Goal: Transaction & Acquisition: Purchase product/service

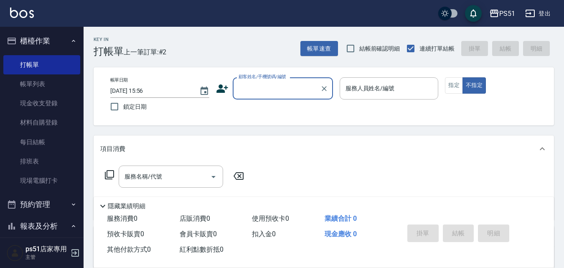
click at [262, 86] on input "顧客姓名/手機號碼/編號" at bounding box center [277, 88] width 80 height 15
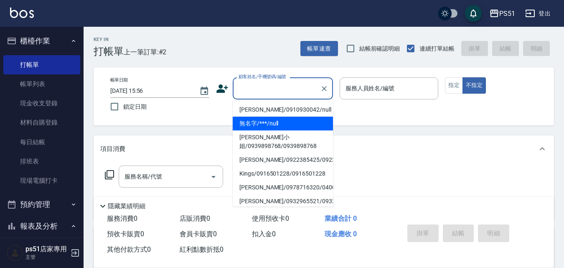
click at [272, 119] on li "無名字/***/null" at bounding box center [283, 124] width 100 height 14
type input "無名字/***/null"
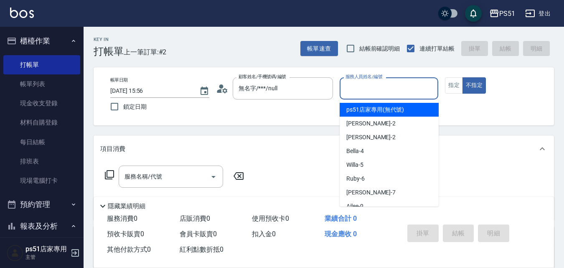
click at [380, 84] on input "服務人員姓名/編號" at bounding box center [389, 88] width 92 height 15
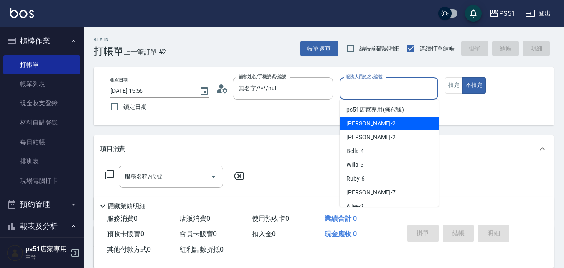
click at [376, 130] on div "[PERSON_NAME] -2" at bounding box center [389, 124] width 99 height 14
type input "[PERSON_NAME]-2"
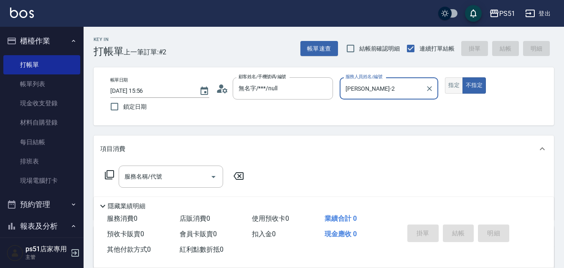
click at [452, 82] on button "指定" at bounding box center [454, 85] width 18 height 16
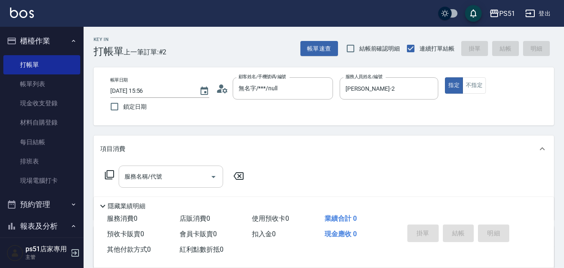
click at [188, 175] on input "服務名稱/代號" at bounding box center [164, 176] width 84 height 15
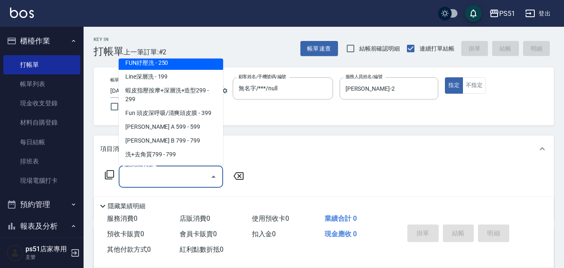
scroll to position [195, 0]
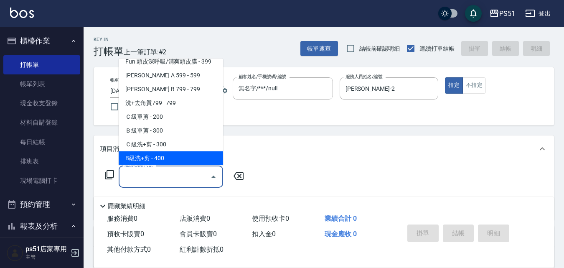
click at [183, 154] on span "B級洗+剪 - 400" at bounding box center [171, 158] width 104 height 14
type input "B級洗+剪(204)"
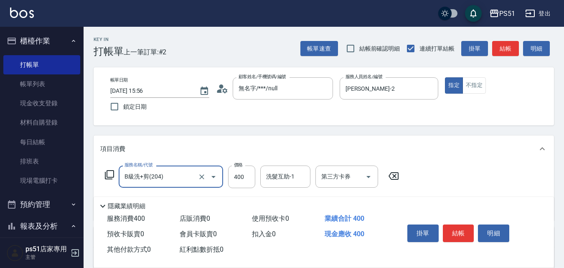
click at [455, 221] on div "掛單 結帳 明細" at bounding box center [458, 234] width 109 height 26
drag, startPoint x: 467, startPoint y: 230, endPoint x: 432, endPoint y: 233, distance: 35.2
click at [467, 231] on button "結帳" at bounding box center [458, 233] width 31 height 18
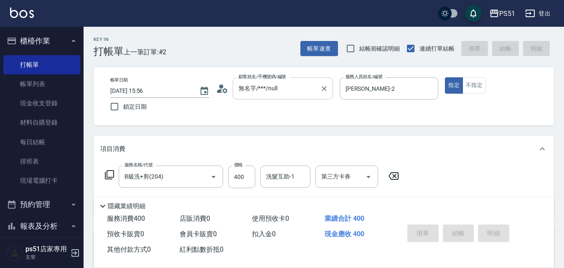
type input "[DATE] 16:48"
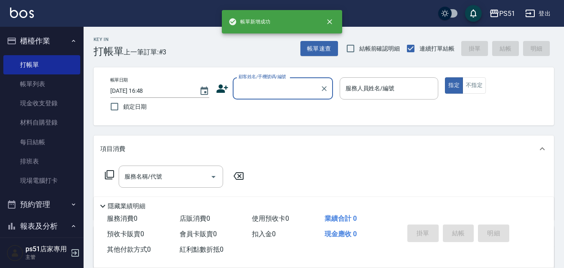
click at [261, 89] on input "顧客姓名/手機號碼/編號" at bounding box center [277, 88] width 80 height 15
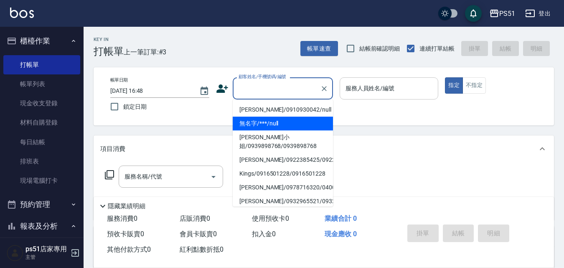
click at [271, 121] on li "無名字/***/null" at bounding box center [283, 124] width 100 height 14
type input "無名字/***/null"
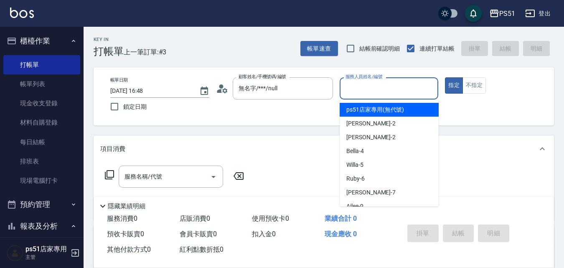
click at [372, 88] on input "服務人員姓名/編號" at bounding box center [389, 88] width 92 height 15
click at [371, 107] on div "[PERSON_NAME] -2" at bounding box center [389, 110] width 99 height 14
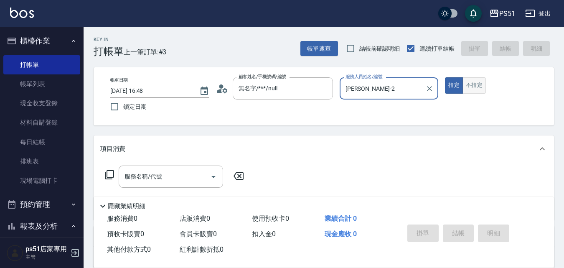
type input "[PERSON_NAME]-2"
click at [469, 87] on button "不指定" at bounding box center [474, 85] width 23 height 16
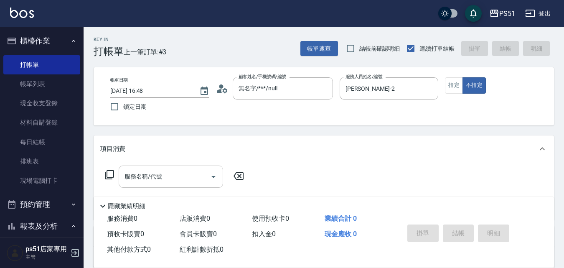
click at [153, 173] on div "服務名稱/代號 服務名稱/代號" at bounding box center [171, 176] width 104 height 22
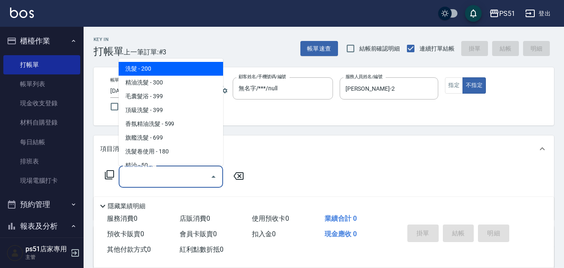
click at [171, 71] on span "洗髮 - 200" at bounding box center [171, 69] width 104 height 14
type input "洗髮(101)"
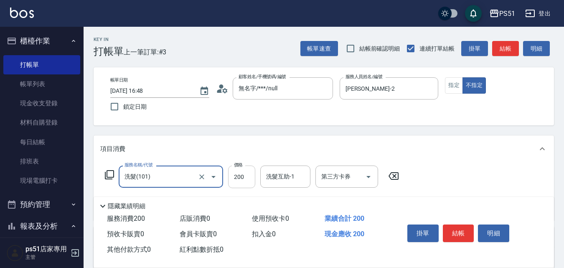
click at [249, 173] on input "200" at bounding box center [241, 176] width 27 height 23
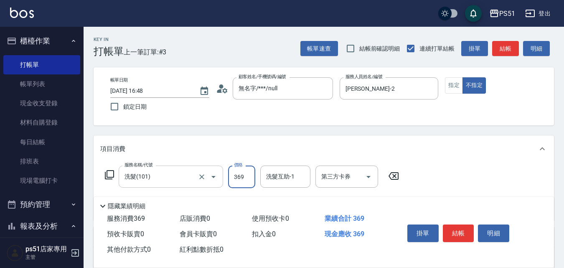
drag, startPoint x: 249, startPoint y: 173, endPoint x: 219, endPoint y: 181, distance: 30.1
click at [231, 179] on input "369" at bounding box center [241, 176] width 27 height 23
type input "399"
click at [450, 230] on button "結帳" at bounding box center [458, 233] width 31 height 18
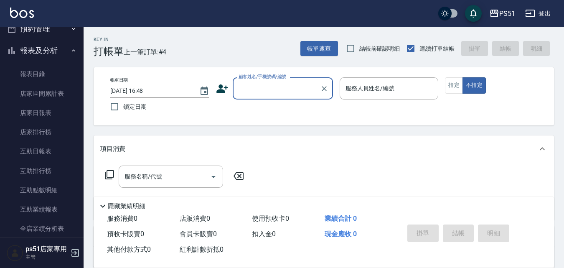
scroll to position [292, 0]
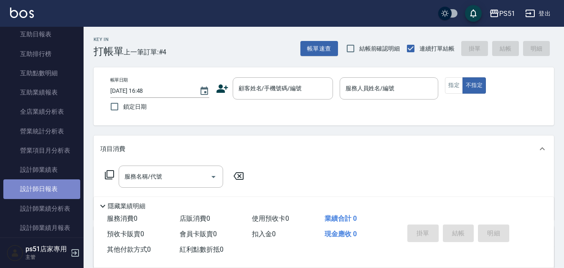
click at [59, 181] on link "設計師日報表" at bounding box center [41, 188] width 77 height 19
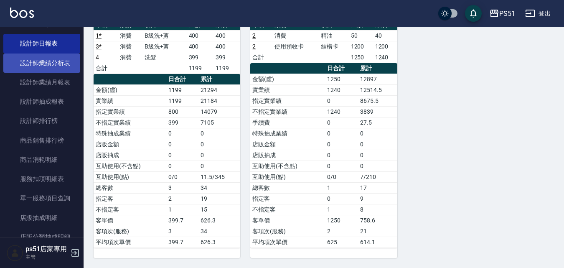
scroll to position [488, 0]
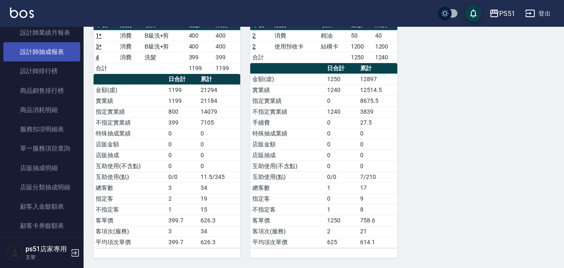
click at [58, 54] on link "設計師抽成報表" at bounding box center [41, 51] width 77 height 19
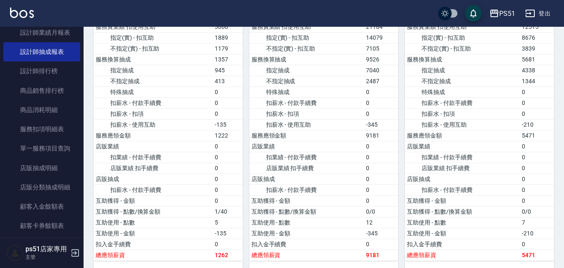
scroll to position [195, 0]
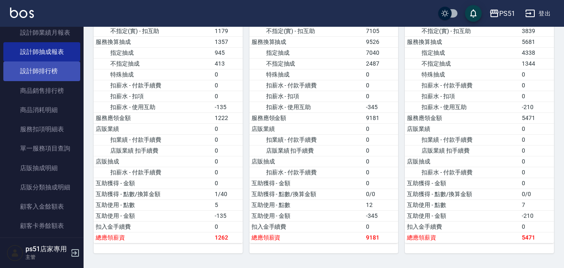
click at [59, 66] on link "設計師排行榜" at bounding box center [41, 70] width 77 height 19
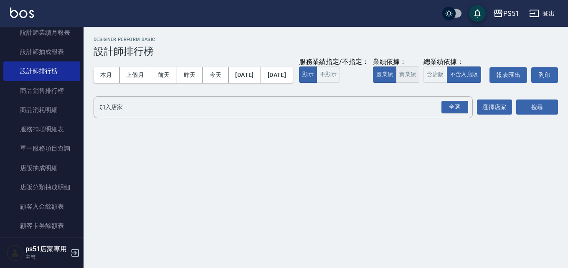
click at [396, 83] on button "實業績" at bounding box center [407, 74] width 23 height 16
click at [465, 114] on div "全選" at bounding box center [455, 107] width 27 height 13
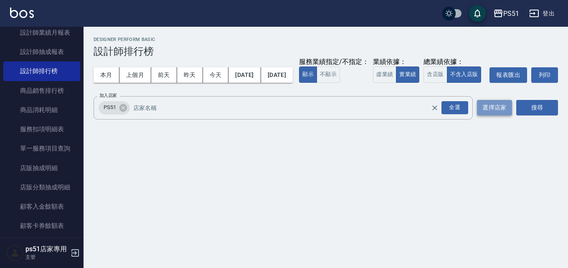
click at [510, 115] on button "選擇店家" at bounding box center [494, 107] width 35 height 15
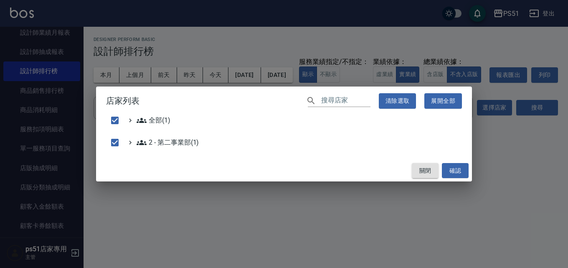
click at [432, 169] on button "關閉" at bounding box center [425, 170] width 27 height 15
checkbox input "false"
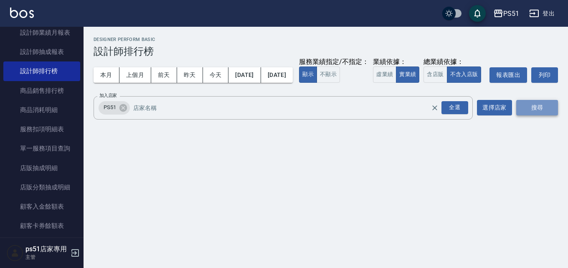
click at [542, 115] on button "搜尋" at bounding box center [537, 107] width 42 height 15
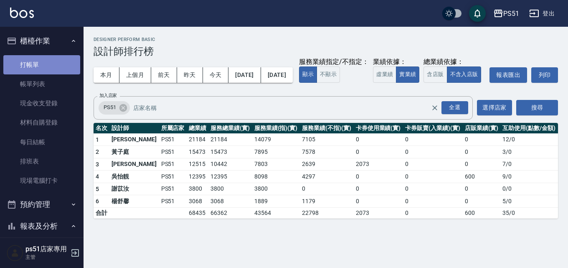
click at [43, 63] on link "打帳單" at bounding box center [41, 64] width 77 height 19
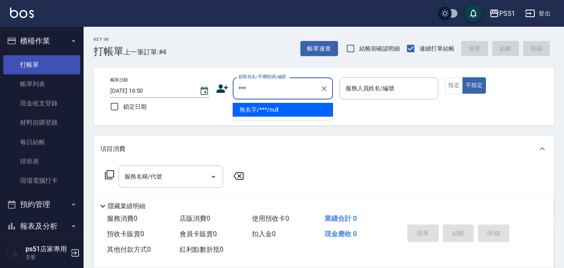
type input "無名字/***/null"
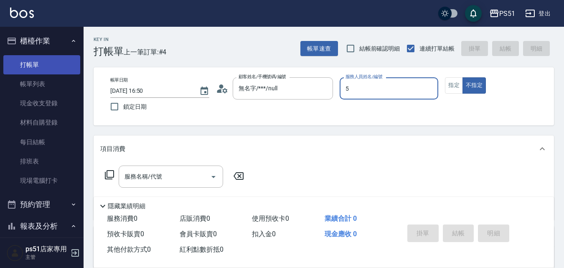
type input "Willa-5"
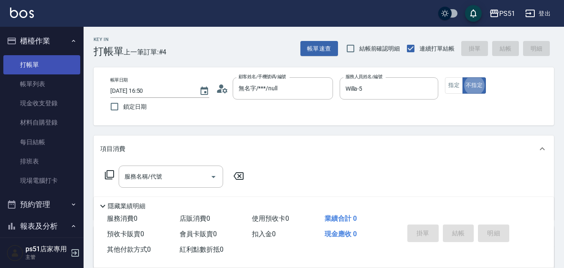
type button "false"
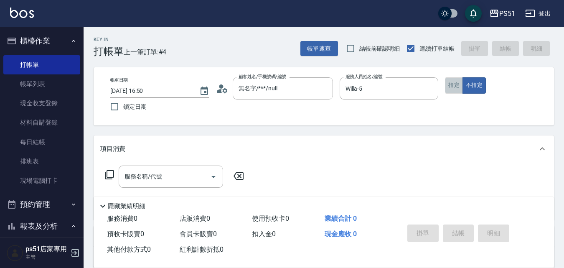
click at [459, 90] on button "指定" at bounding box center [454, 85] width 18 height 16
click at [144, 175] on input "服務名稱/代號" at bounding box center [164, 176] width 84 height 15
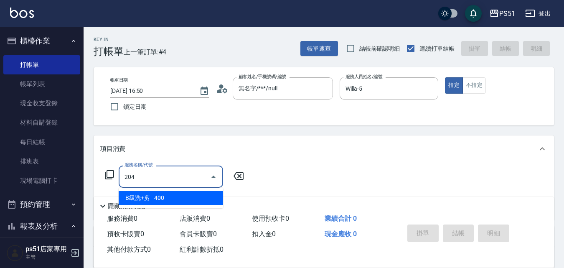
click at [209, 199] on span "B級洗+剪 - 400" at bounding box center [171, 198] width 104 height 14
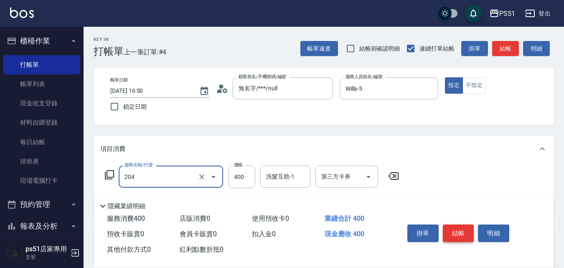
type input "B級洗+剪(204)"
click at [455, 233] on button "結帳" at bounding box center [458, 233] width 31 height 18
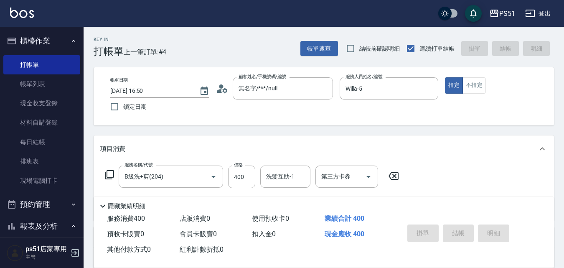
type input "[DATE] 17:09"
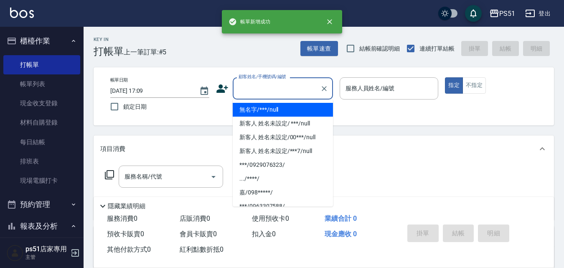
click at [289, 86] on input "顧客姓名/手機號碼/編號" at bounding box center [277, 88] width 80 height 15
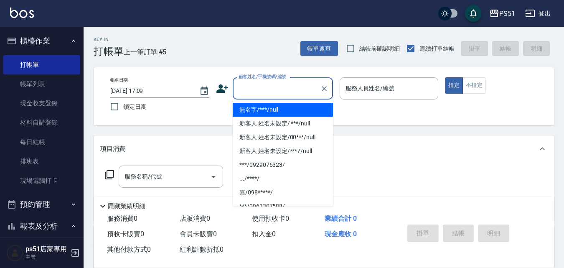
click at [277, 110] on li "無名字/***/null" at bounding box center [283, 110] width 100 height 14
type input "無名字/***/null"
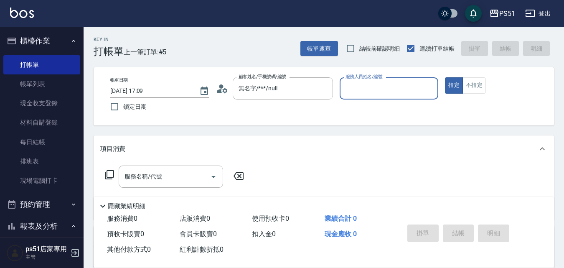
click at [417, 98] on div "服務人員姓名/編號" at bounding box center [389, 88] width 99 height 22
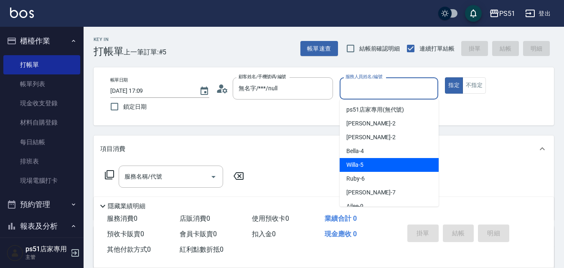
click at [378, 165] on div "Willa -5" at bounding box center [389, 165] width 99 height 14
type input "Willa-5"
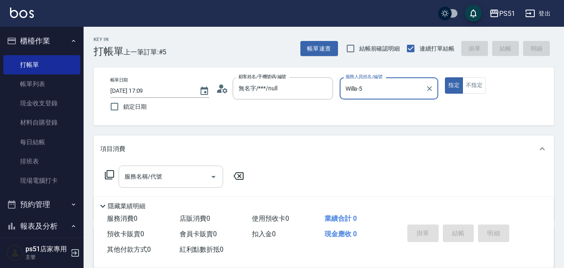
click at [157, 178] on input "服務名稱/代號" at bounding box center [164, 176] width 84 height 15
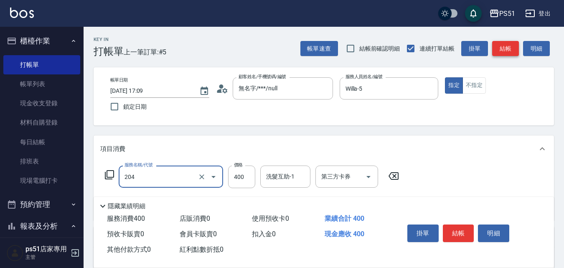
type input "B級洗+剪(204)"
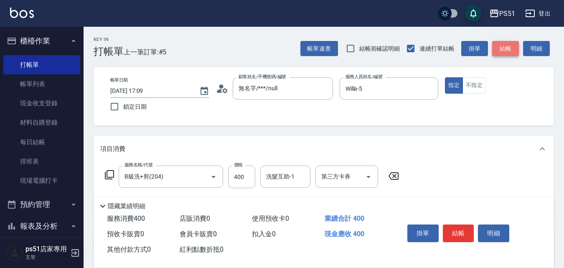
click at [509, 48] on button "結帳" at bounding box center [505, 48] width 27 height 15
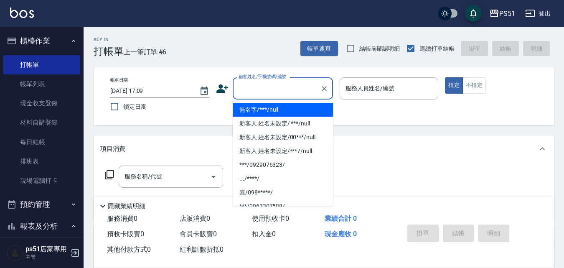
click at [309, 92] on input "顧客姓名/手機號碼/編號" at bounding box center [277, 88] width 80 height 15
click at [295, 113] on li "無名字/***/null" at bounding box center [283, 110] width 100 height 14
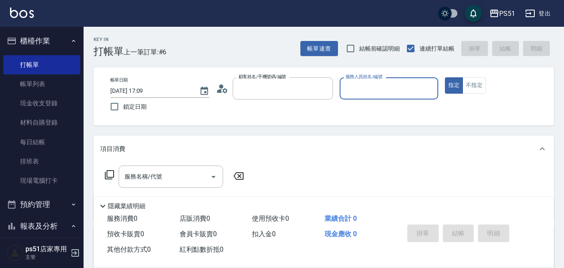
type input "無名字/***/null"
click at [346, 91] on input "服務人員姓名/編號" at bounding box center [389, 88] width 92 height 15
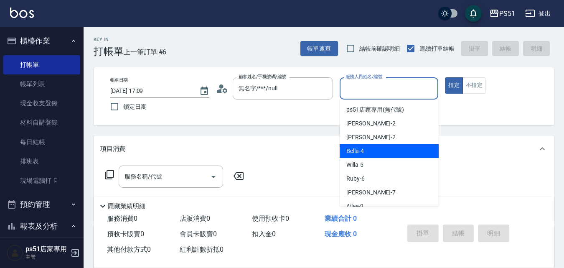
click at [353, 150] on span "Bella -4" at bounding box center [355, 151] width 18 height 9
type input "Bella-4"
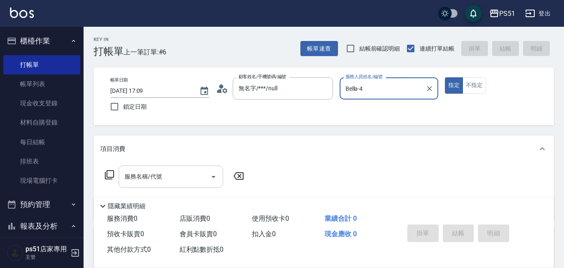
click at [183, 173] on input "服務名稱/代號" at bounding box center [164, 176] width 84 height 15
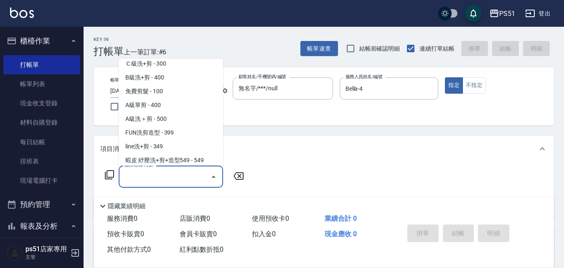
scroll to position [292, 0]
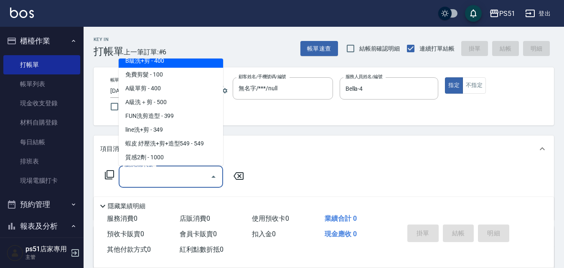
click at [186, 65] on span "B級洗+剪 - 400" at bounding box center [171, 61] width 104 height 14
type input "B級洗+剪(204)"
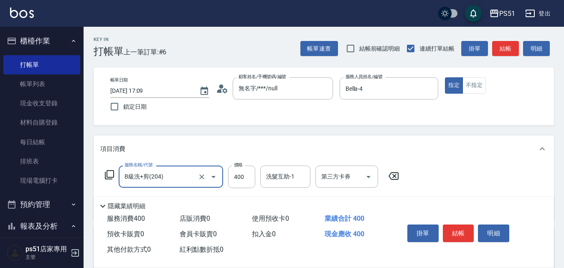
scroll to position [97, 0]
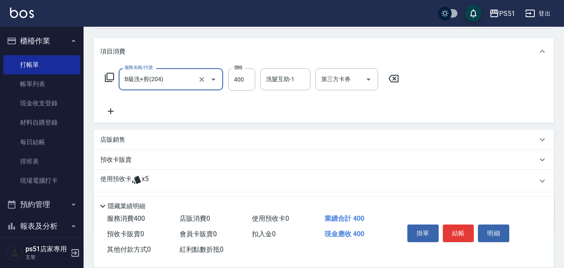
click at [110, 109] on icon at bounding box center [110, 111] width 21 height 10
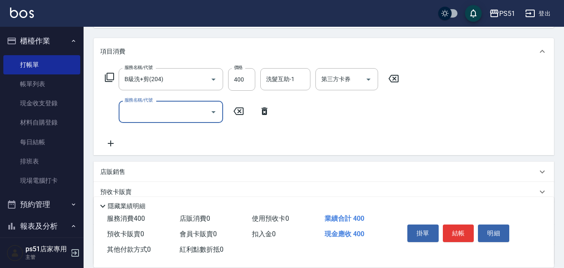
click at [159, 122] on div "服務名稱/代號" at bounding box center [171, 112] width 104 height 22
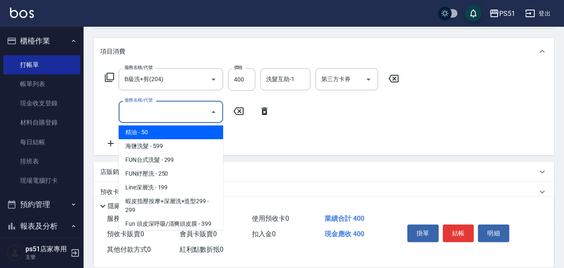
click at [174, 135] on span "精油 - 50" at bounding box center [171, 132] width 104 height 14
type input "精油(108)"
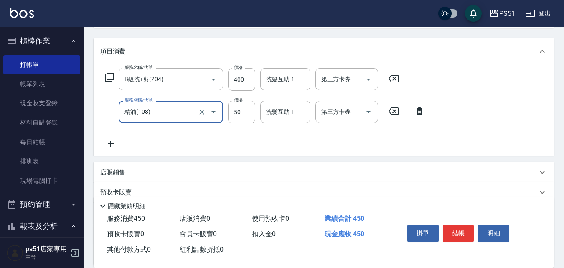
scroll to position [0, 0]
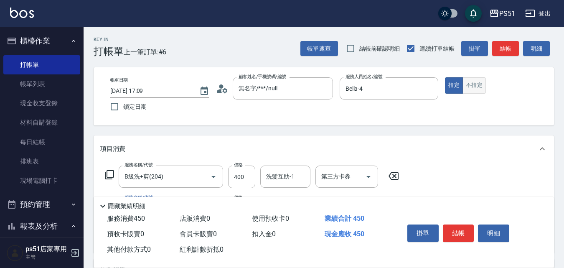
click at [473, 92] on button "不指定" at bounding box center [474, 85] width 23 height 16
click at [506, 57] on div "帳單速查 結帳前確認明細 連續打單結帳 掛單 結帳 明細" at bounding box center [427, 49] width 254 height 18
click at [511, 47] on button "結帳" at bounding box center [505, 48] width 27 height 15
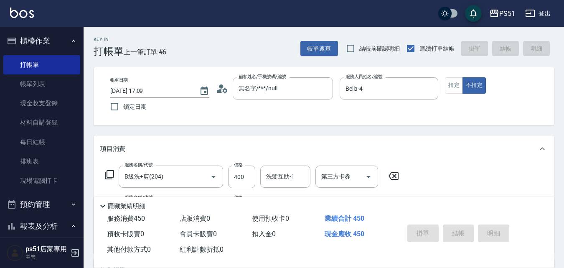
type input "[DATE] 17:34"
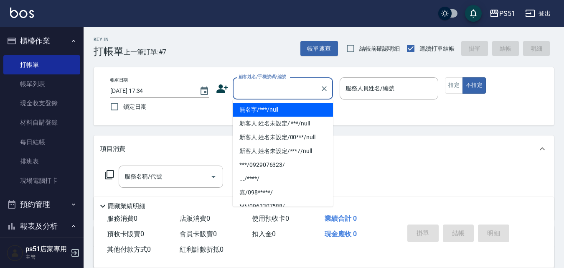
click at [266, 93] on input "顧客姓名/手機號碼/編號" at bounding box center [277, 88] width 80 height 15
click at [297, 103] on li "無名字/***/null" at bounding box center [283, 110] width 100 height 14
type input "無名字/***/null"
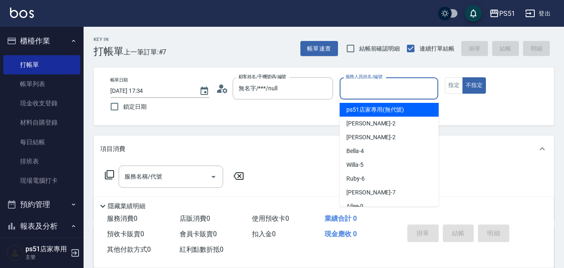
click at [357, 90] on input "服務人員姓名/編號" at bounding box center [389, 88] width 92 height 15
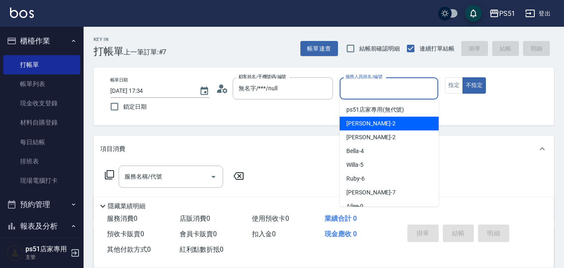
click at [399, 128] on div "[PERSON_NAME] -2" at bounding box center [389, 124] width 99 height 14
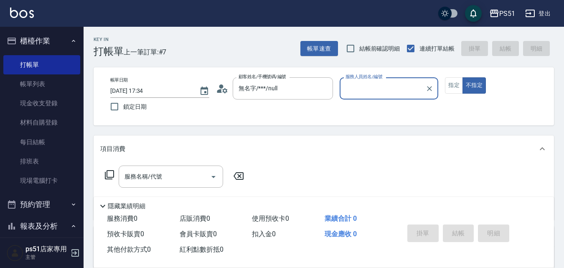
type input "[PERSON_NAME]-2"
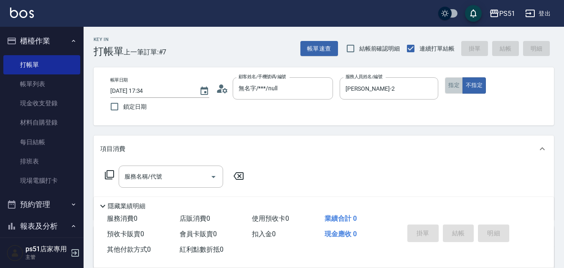
click at [459, 89] on button "指定" at bounding box center [454, 85] width 18 height 16
click at [197, 180] on input "服務名稱/代號" at bounding box center [164, 176] width 84 height 15
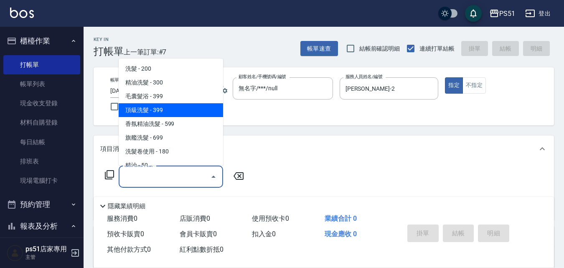
click at [195, 109] on span "頂級洗髮 - 399" at bounding box center [171, 110] width 104 height 14
type input "頂級洗髮(104)"
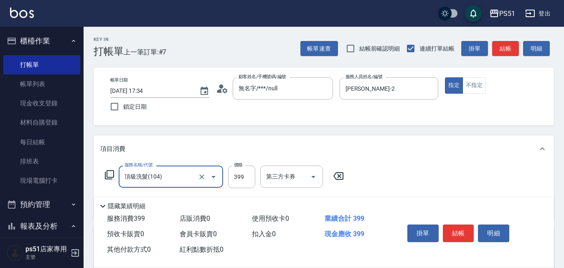
click at [195, 109] on label "鎖定日期" at bounding box center [154, 107] width 97 height 18
click at [123, 109] on input "鎖定日期" at bounding box center [115, 107] width 18 height 18
checkbox input "true"
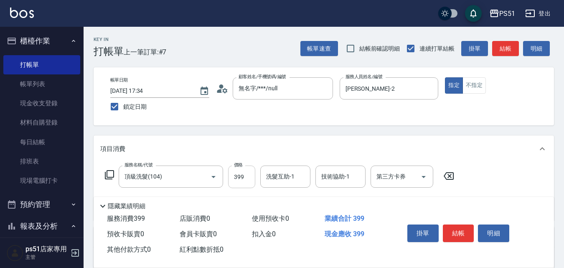
click at [231, 172] on input "399" at bounding box center [241, 176] width 27 height 23
type input "599"
click at [508, 132] on div "Key In 打帳單 上一筆訂單:#7 帳單速查 結帳前確認明細 連續打單結帳 掛單 結帳 明細 帳單日期 [DATE] 17:34 鎖定日期 顧客姓名/手機…" at bounding box center [324, 218] width 481 height 383
click at [461, 224] on button "結帳" at bounding box center [458, 233] width 31 height 18
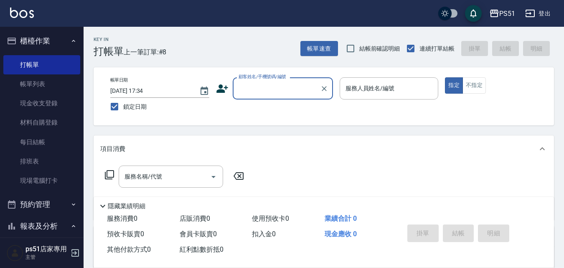
click at [291, 80] on div "顧客姓名/手機號碼/編號" at bounding box center [283, 88] width 100 height 22
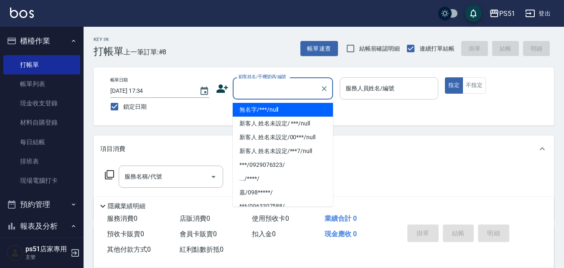
click at [295, 105] on li "無名字/***/null" at bounding box center [283, 110] width 100 height 14
type input "無名字/***/null"
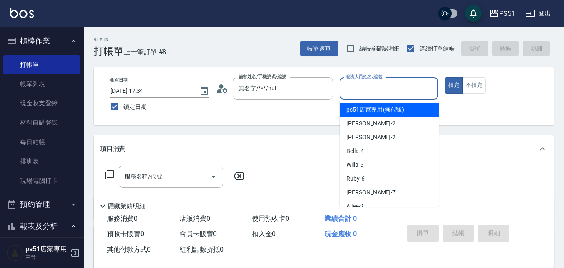
click at [390, 94] on input "服務人員姓名/編號" at bounding box center [389, 88] width 92 height 15
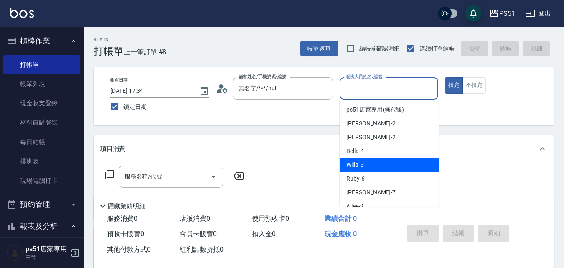
click at [373, 146] on div "Bella -4" at bounding box center [389, 151] width 99 height 14
type input "Bella-4"
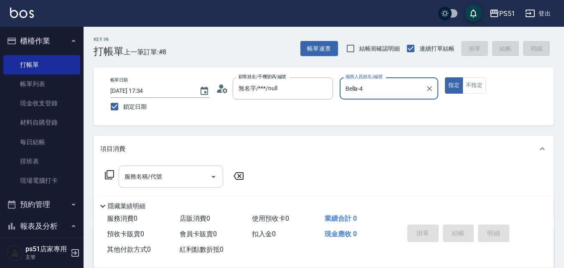
click at [193, 173] on input "服務名稱/代號" at bounding box center [164, 176] width 84 height 15
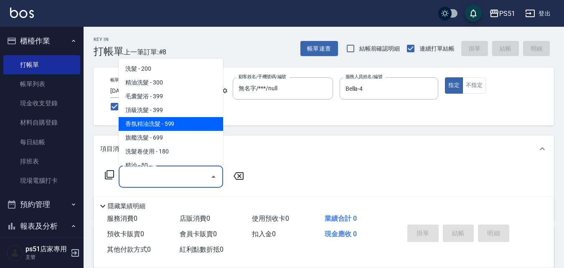
click at [175, 117] on span "香氛精油洗髮 - 599" at bounding box center [171, 124] width 104 height 14
type input "香氛精油洗髮(105)"
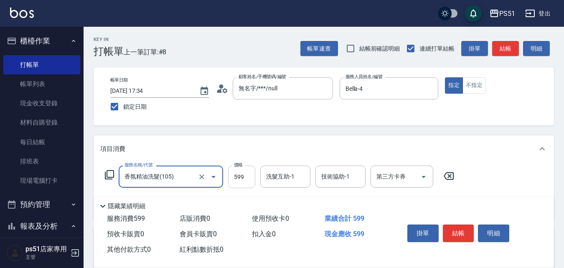
click at [235, 171] on input "599" at bounding box center [241, 176] width 27 height 23
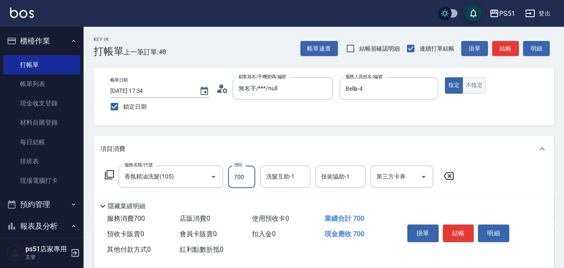
type input "700"
click at [475, 77] on button "不指定" at bounding box center [474, 85] width 23 height 16
click at [510, 48] on button "結帳" at bounding box center [505, 48] width 27 height 15
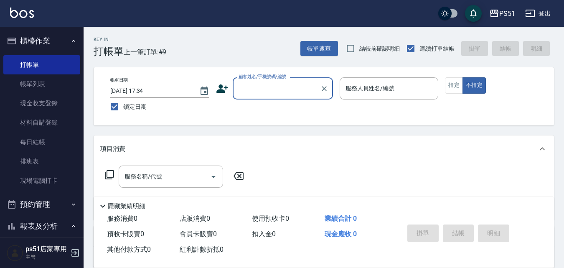
click at [258, 90] on input "顧客姓名/手機號碼/編號" at bounding box center [277, 88] width 80 height 15
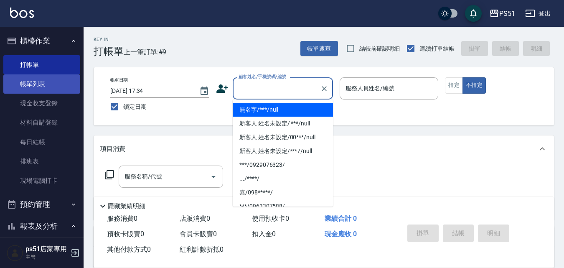
click at [51, 88] on link "帳單列表" at bounding box center [41, 83] width 77 height 19
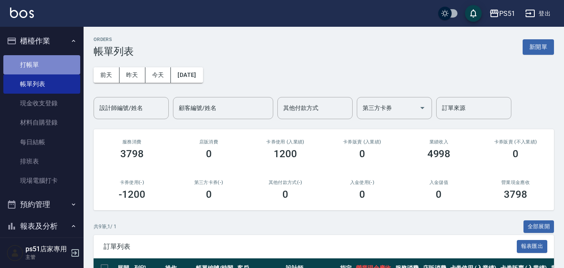
click at [49, 61] on link "打帳單" at bounding box center [41, 64] width 77 height 19
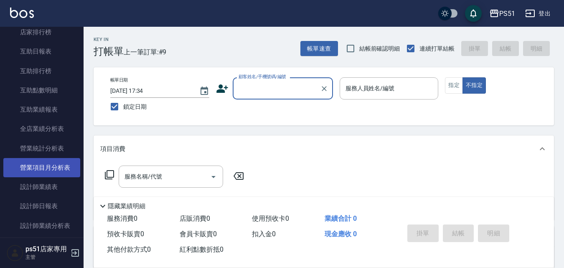
scroll to position [292, 0]
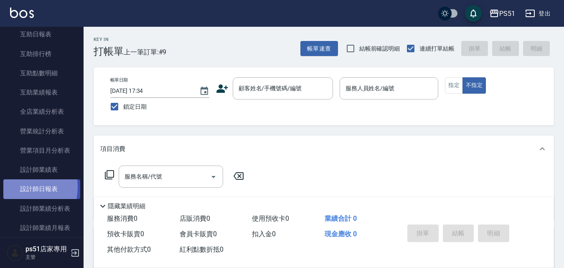
click at [18, 187] on link "設計師日報表" at bounding box center [41, 188] width 77 height 19
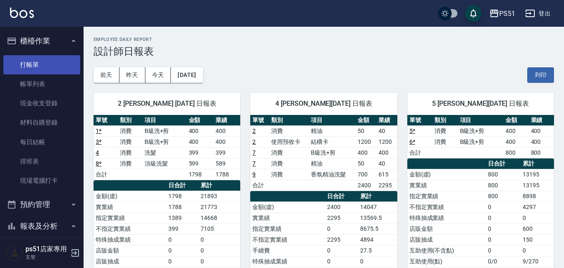
click at [23, 63] on link "打帳單" at bounding box center [41, 64] width 77 height 19
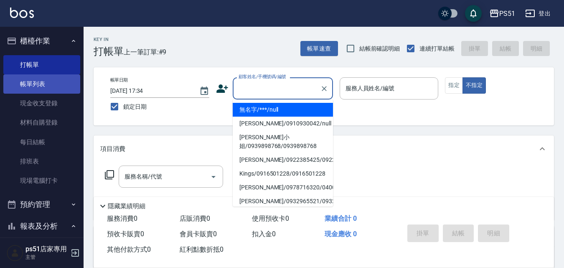
type input "無名字/***/null"
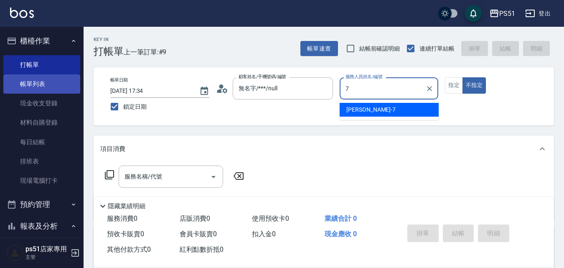
type input "[PERSON_NAME]-7"
type button "false"
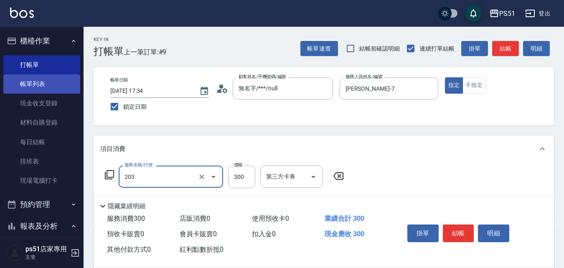
type input "Ｃ級洗+剪(203)"
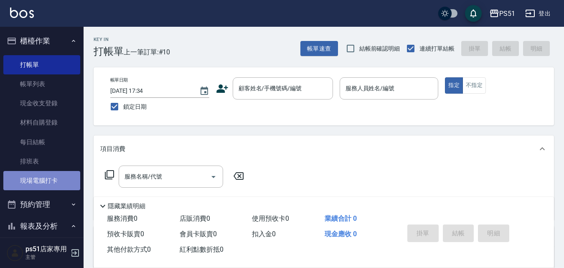
click at [51, 180] on link "現場電腦打卡" at bounding box center [41, 180] width 77 height 19
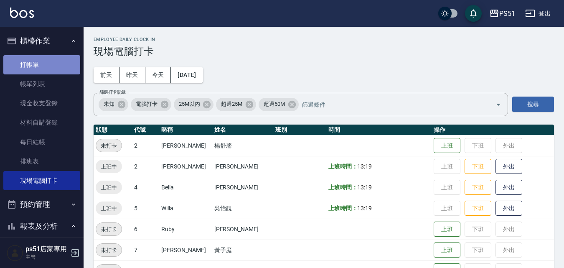
click at [42, 66] on link "打帳單" at bounding box center [41, 64] width 77 height 19
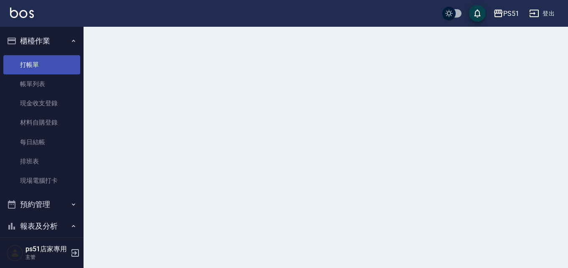
click at [42, 66] on link "打帳單" at bounding box center [41, 64] width 77 height 19
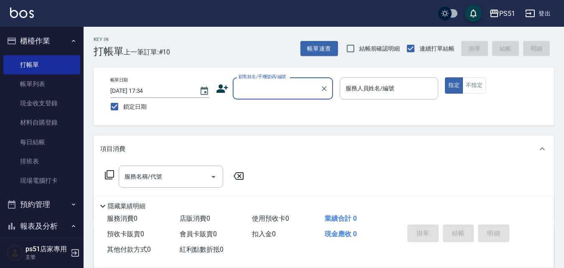
click at [281, 89] on input "顧客姓名/手機號碼/編號" at bounding box center [277, 88] width 80 height 15
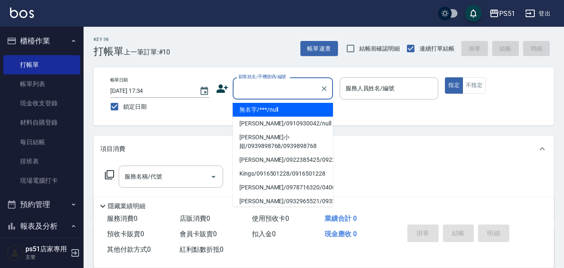
click at [274, 108] on li "無名字/***/null" at bounding box center [283, 110] width 100 height 14
type input "無名字/***/null"
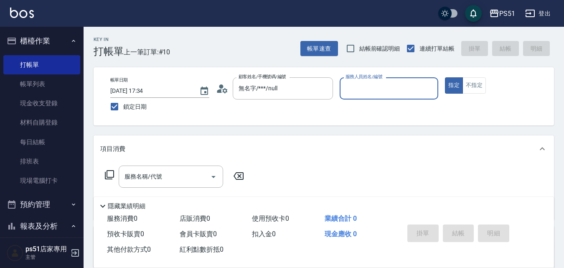
click at [377, 86] on input "服務人員姓名/編號" at bounding box center [389, 88] width 92 height 15
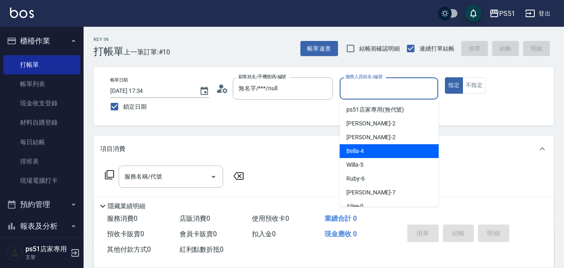
click at [383, 145] on div "Bella -4" at bounding box center [389, 151] width 99 height 14
type input "Bella-4"
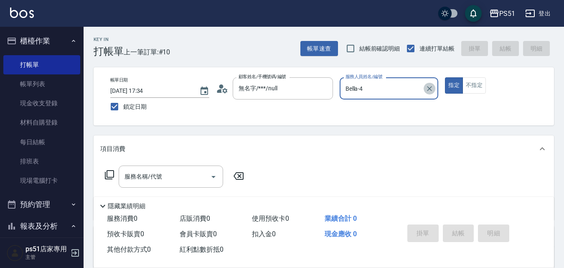
drag, startPoint x: 432, startPoint y: 89, endPoint x: 425, endPoint y: 86, distance: 7.5
click at [432, 89] on icon "Clear" at bounding box center [429, 88] width 8 height 8
click at [424, 86] on input "服務人員姓名/編號" at bounding box center [389, 88] width 92 height 15
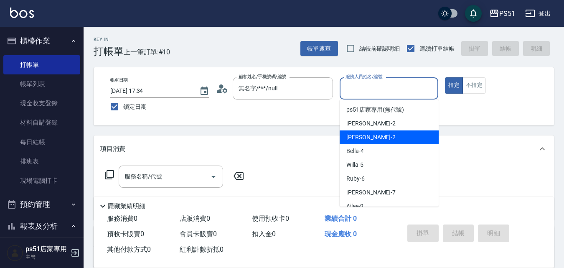
click at [410, 141] on div "[PERSON_NAME] -2" at bounding box center [389, 137] width 99 height 14
type input "[PERSON_NAME]-2"
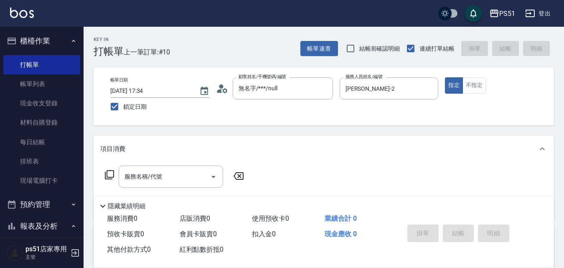
click at [111, 175] on icon at bounding box center [109, 175] width 10 height 10
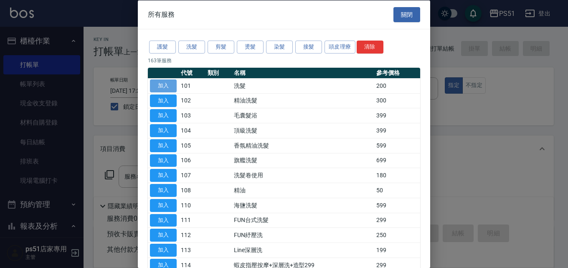
click at [158, 85] on button "加入" at bounding box center [163, 85] width 27 height 13
type input "洗髮(101)"
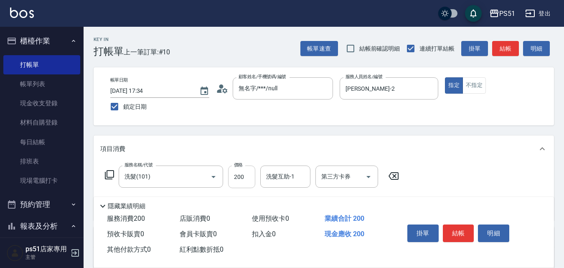
click at [242, 173] on input "200" at bounding box center [241, 176] width 27 height 23
type input "799"
click at [455, 226] on button "結帳" at bounding box center [458, 233] width 31 height 18
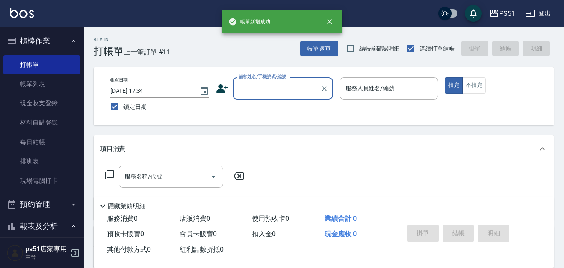
click at [266, 94] on input "顧客姓名/手機號碼/編號" at bounding box center [277, 88] width 80 height 15
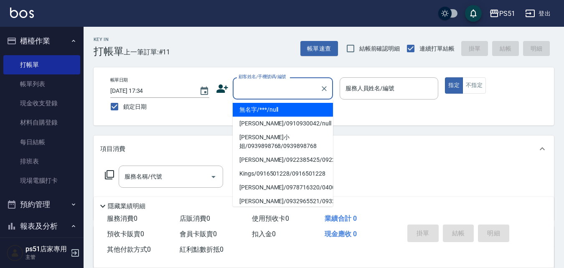
click at [270, 108] on li "無名字/***/null" at bounding box center [283, 110] width 100 height 14
type input "無名字/***/null"
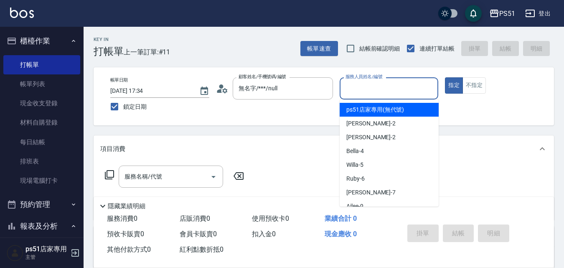
click at [384, 89] on input "服務人員姓名/編號" at bounding box center [389, 88] width 92 height 15
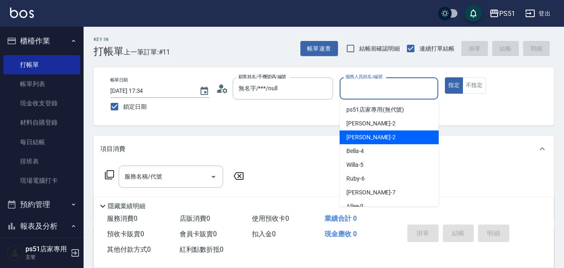
click at [396, 138] on div "[PERSON_NAME] -2" at bounding box center [389, 137] width 99 height 14
type input "[PERSON_NAME]-2"
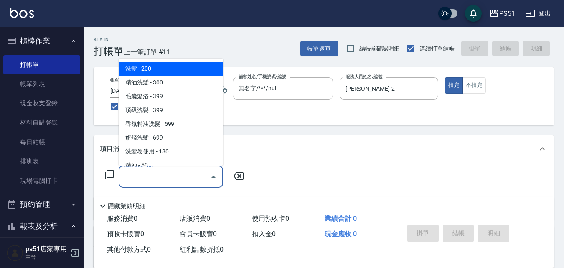
click at [135, 177] on input "服務名稱/代號" at bounding box center [164, 176] width 84 height 15
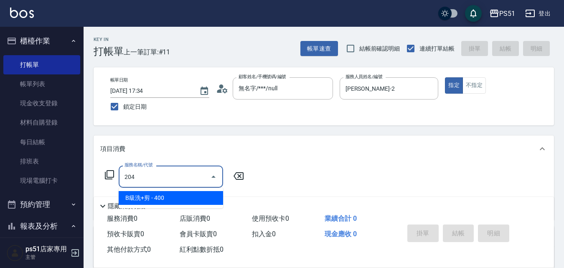
type input "B級洗+剪(204)"
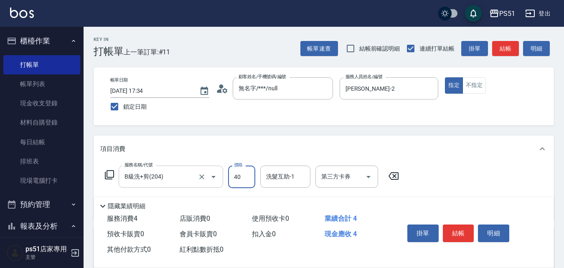
type input "400"
click at [462, 226] on button "結帳" at bounding box center [458, 233] width 31 height 18
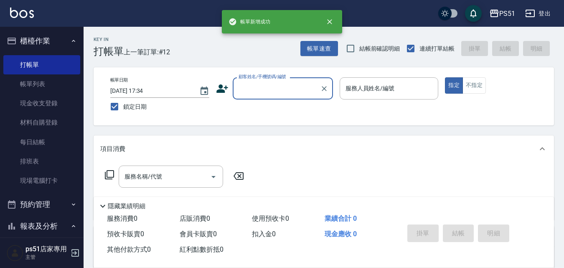
click at [298, 85] on input "顧客姓名/手機號碼/編號" at bounding box center [277, 88] width 80 height 15
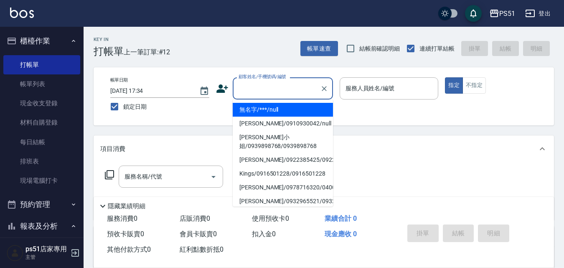
click at [308, 112] on li "無名字/***/null" at bounding box center [283, 110] width 100 height 14
type input "無名字/***/null"
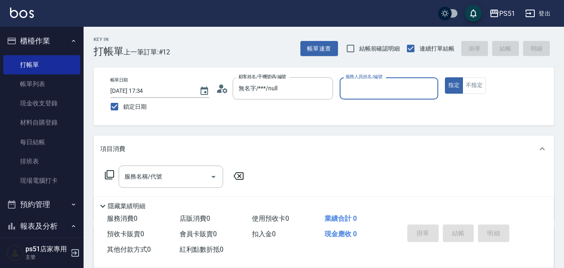
click at [383, 91] on input "服務人員姓名/編號" at bounding box center [389, 88] width 92 height 15
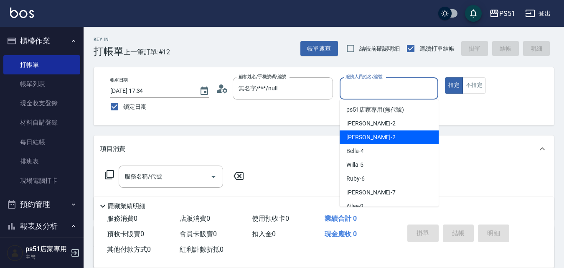
click at [384, 140] on div "[PERSON_NAME] -2" at bounding box center [389, 137] width 99 height 14
type input "[PERSON_NAME]-2"
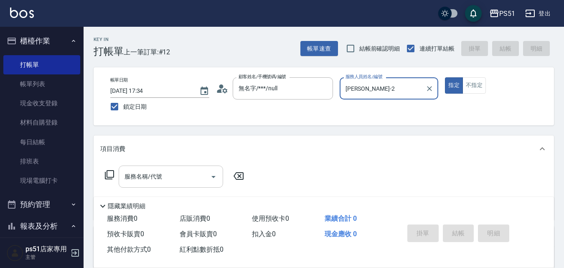
click at [131, 179] on input "服務名稱/代號" at bounding box center [164, 176] width 84 height 15
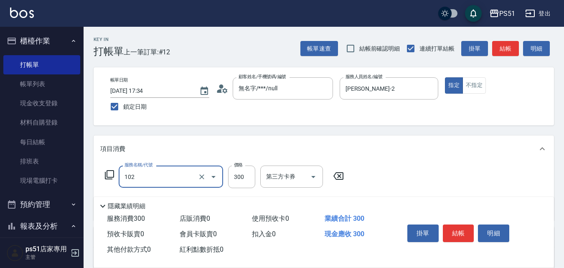
type input "精油洗髮(102)"
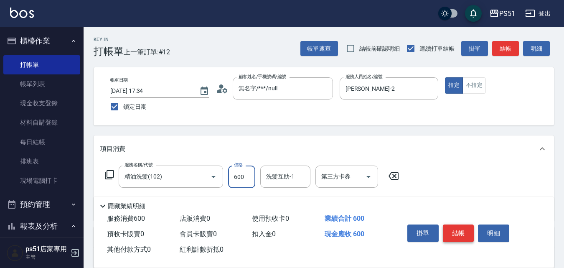
type input "600"
click at [455, 234] on button "結帳" at bounding box center [458, 233] width 31 height 18
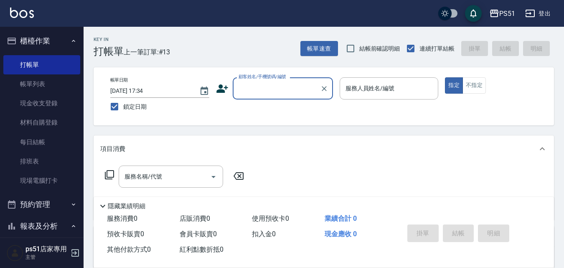
click at [302, 91] on input "顧客姓名/手機號碼/編號" at bounding box center [277, 88] width 80 height 15
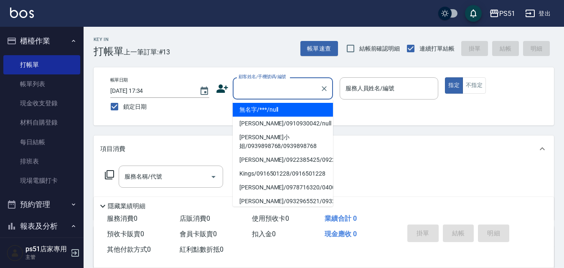
click at [300, 110] on li "無名字/***/null" at bounding box center [283, 110] width 100 height 14
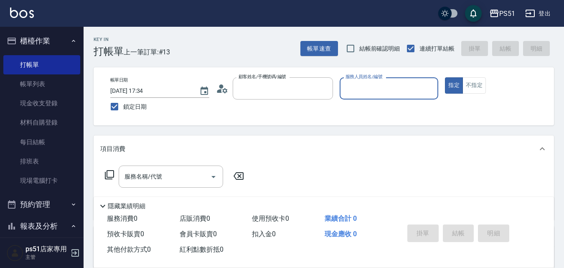
type input "無名字/***/null"
click at [372, 86] on input "服務人員姓名/編號" at bounding box center [389, 88] width 92 height 15
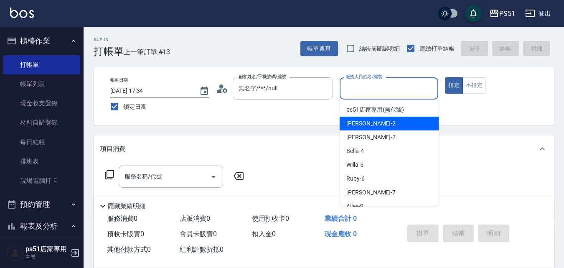
click at [370, 122] on div "[PERSON_NAME] -2" at bounding box center [389, 124] width 99 height 14
type input "[PERSON_NAME]-2"
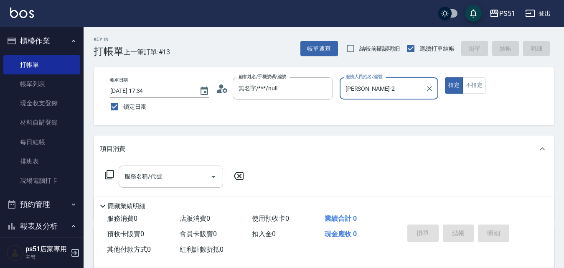
click at [156, 181] on div "服務名稱/代號 服務名稱/代號" at bounding box center [171, 176] width 104 height 22
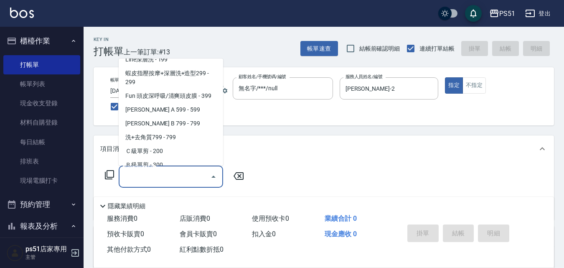
scroll to position [195, 0]
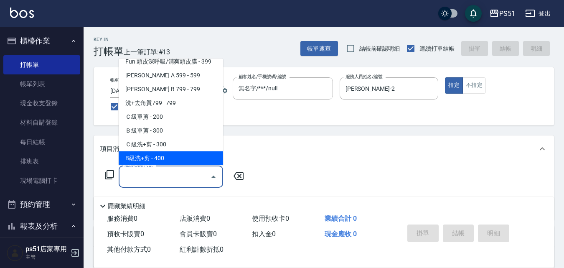
click at [165, 156] on span "B級洗+剪 - 400" at bounding box center [171, 158] width 104 height 14
type input "B級洗+剪(204)"
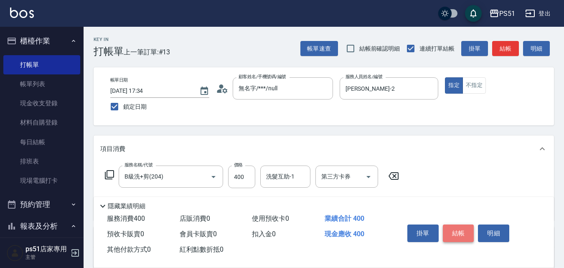
click at [462, 227] on button "結帳" at bounding box center [458, 233] width 31 height 18
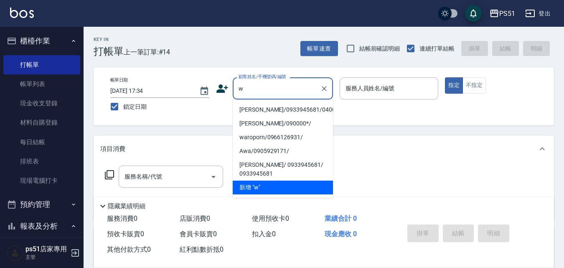
click at [310, 107] on li "[PERSON_NAME]/0933945681/040017" at bounding box center [283, 110] width 100 height 14
type input "[PERSON_NAME]/0933945681/040017"
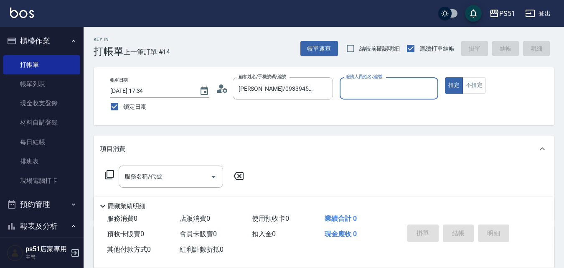
type input "Bella-4"
click at [182, 177] on input "服務名稱/代號" at bounding box center [164, 176] width 84 height 15
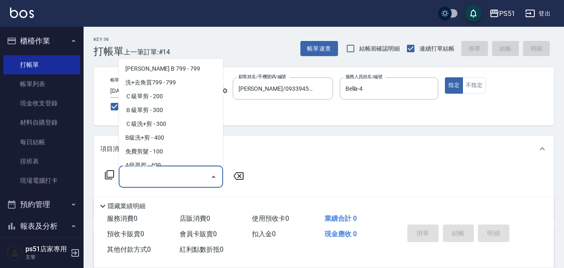
scroll to position [292, 0]
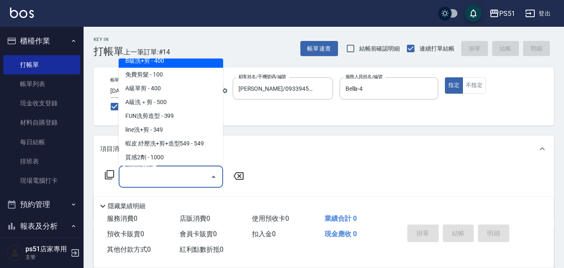
click at [193, 61] on span "B級洗+剪 - 400" at bounding box center [171, 61] width 104 height 14
type input "B級洗+剪(204)"
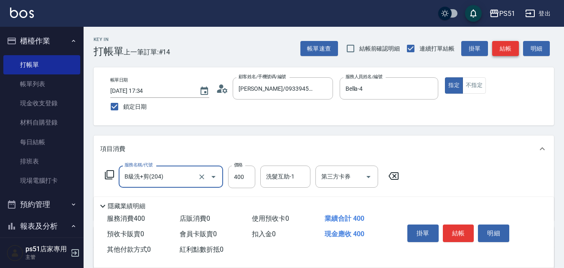
click at [508, 47] on button "結帳" at bounding box center [505, 48] width 27 height 15
